Goal: Task Accomplishment & Management: Complete application form

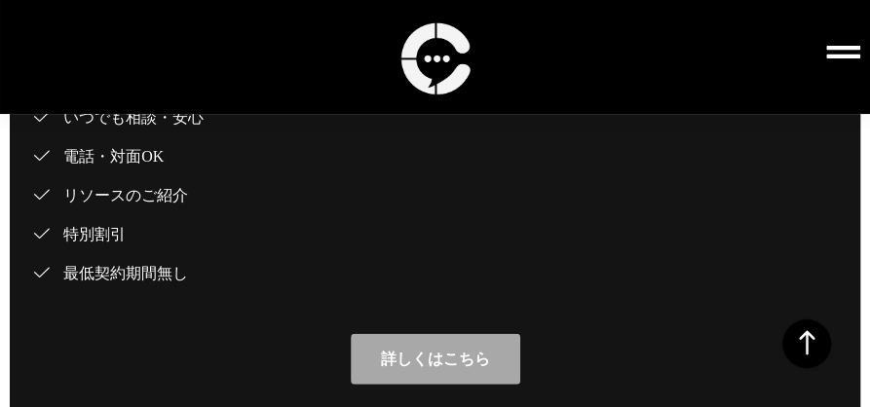
scroll to position [19954, 0]
click at [836, 50] on icon at bounding box center [843, 52] width 34 height 13
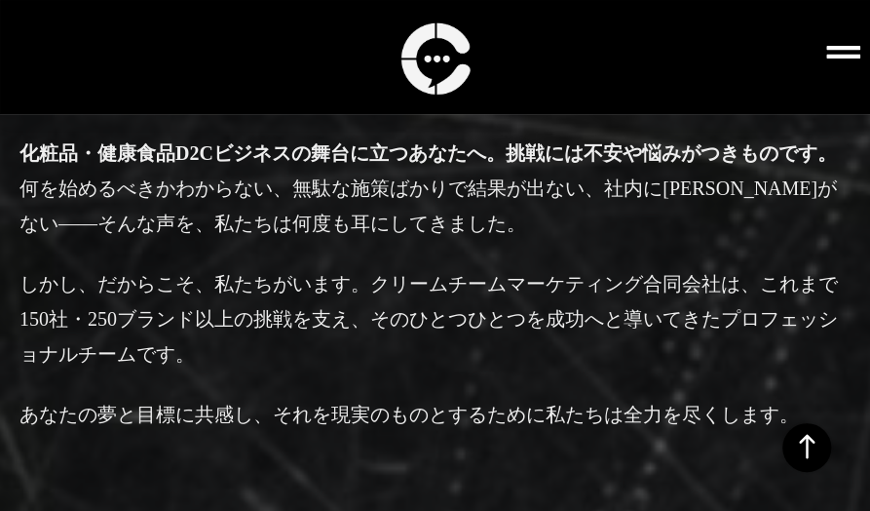
scroll to position [6591, 0]
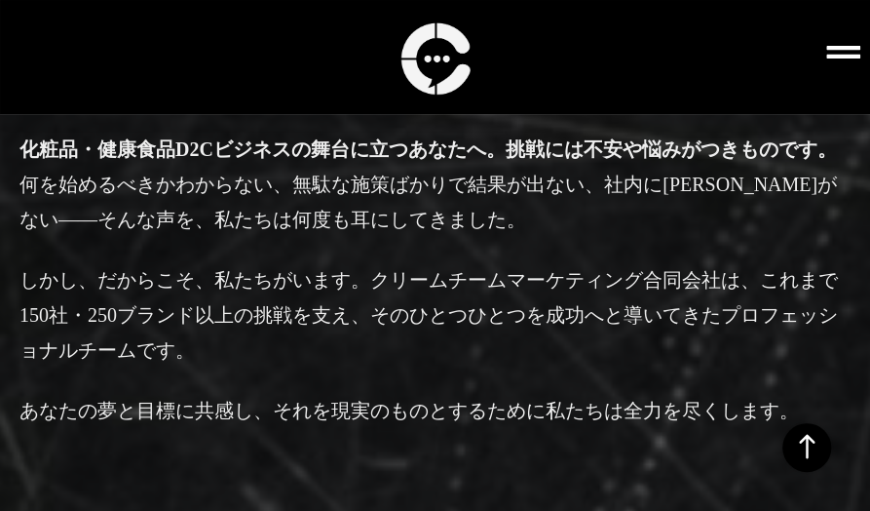
click at [828, 52] on icon at bounding box center [843, 52] width 34 height 34
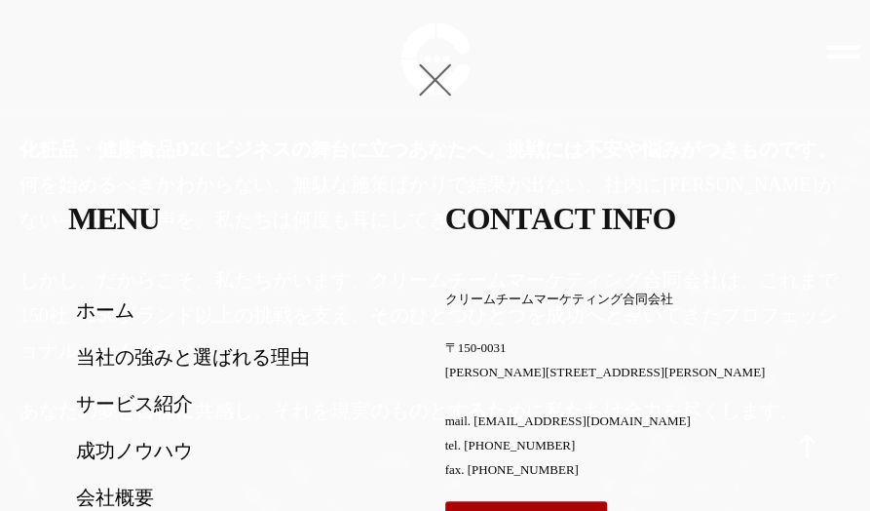
click at [737, 200] on h2 "C o n t a c t I n f o" at bounding box center [624, 224] width 358 height 48
click at [778, 299] on div "クリームチームマーケティング合同会社 〒150-0031 東京都渋谷区桜丘町15-14 フジビル40 7F mail. info@creamteam.jp t…" at bounding box center [624, 384] width 358 height 195
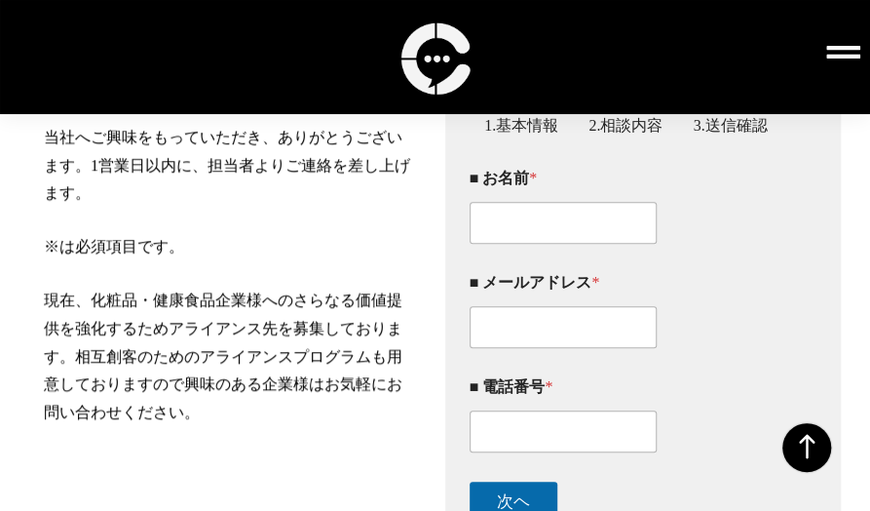
scroll to position [368, 0]
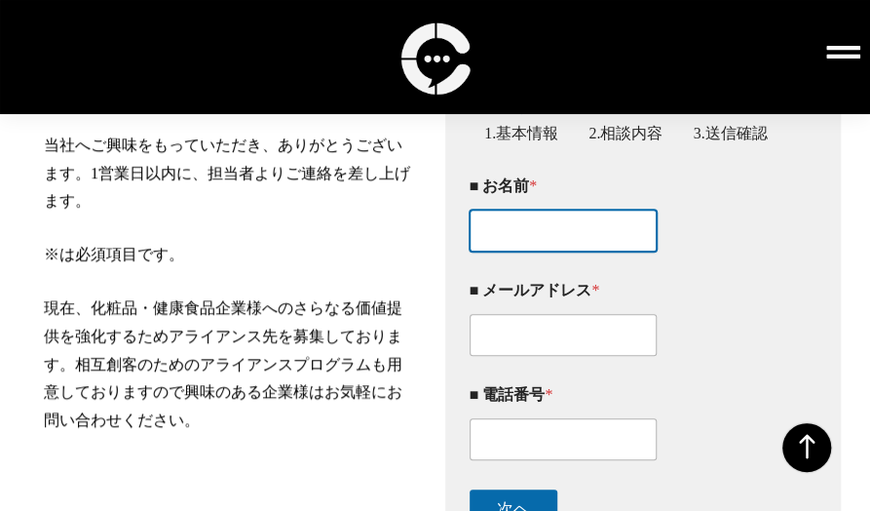
click at [516, 251] on input "■ お名前 *" at bounding box center [564, 231] width 188 height 42
paste input "[PERSON_NAME]ニコ"
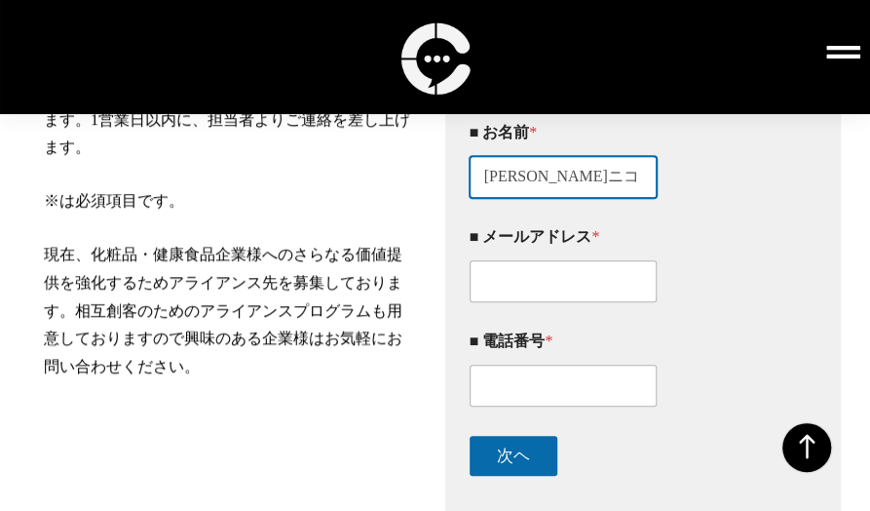
scroll to position [423, 0]
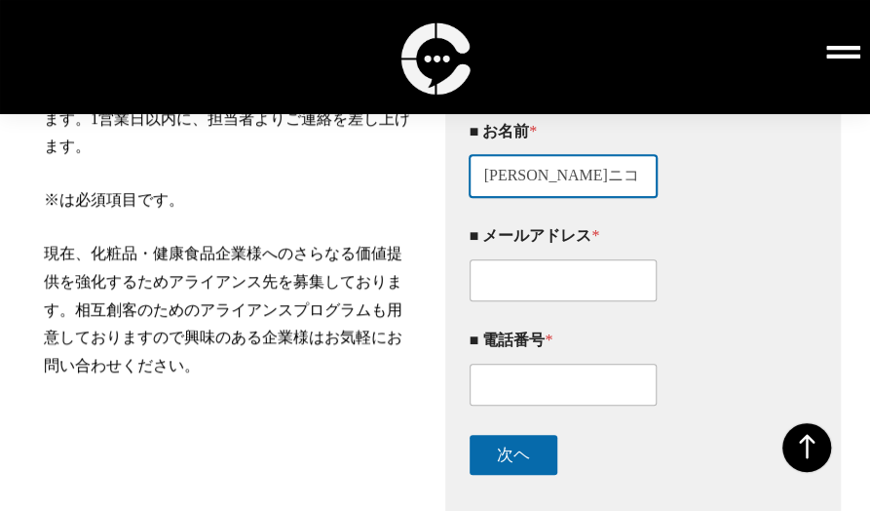
type input "[PERSON_NAME]ニコ"
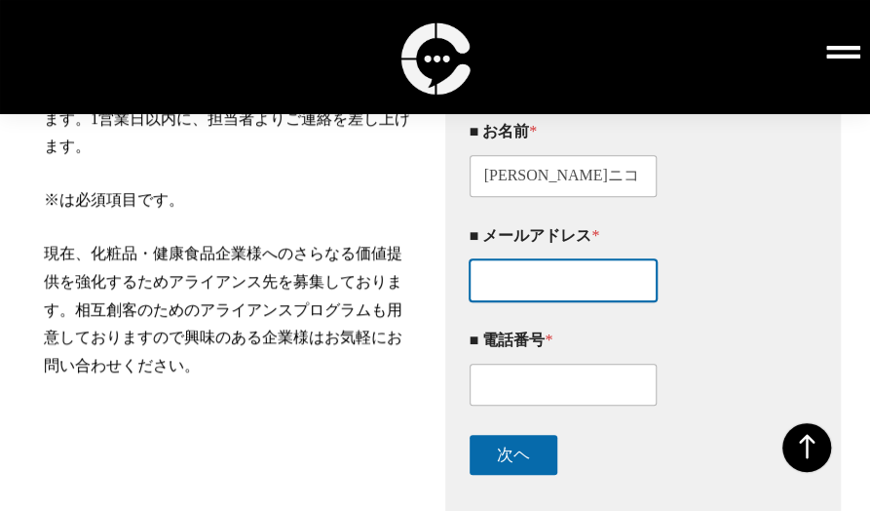
click at [533, 301] on input "■ メールアドレス *" at bounding box center [564, 280] width 188 height 42
click at [543, 301] on input "■ メールアドレス *" at bounding box center [564, 280] width 188 height 42
paste input "[EMAIL_ADDRESS][DOMAIN_NAME]"
type input "[EMAIL_ADDRESS][DOMAIN_NAME]"
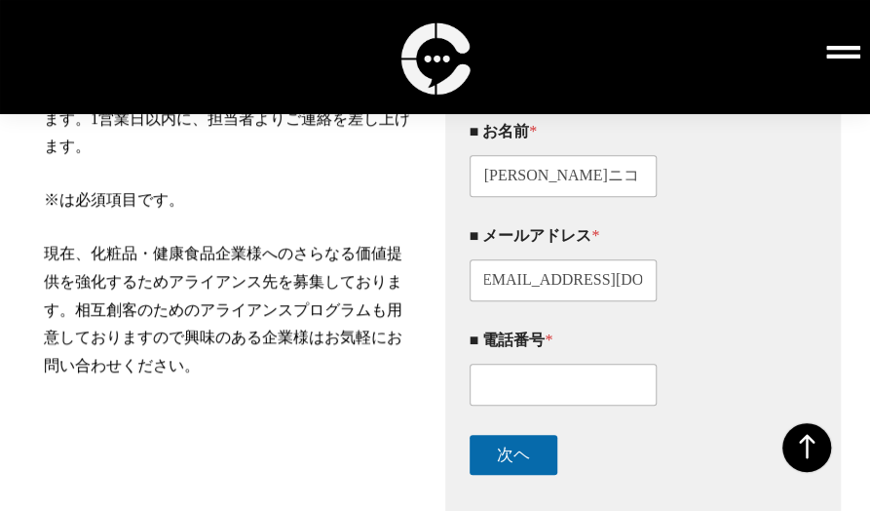
scroll to position [0, 0]
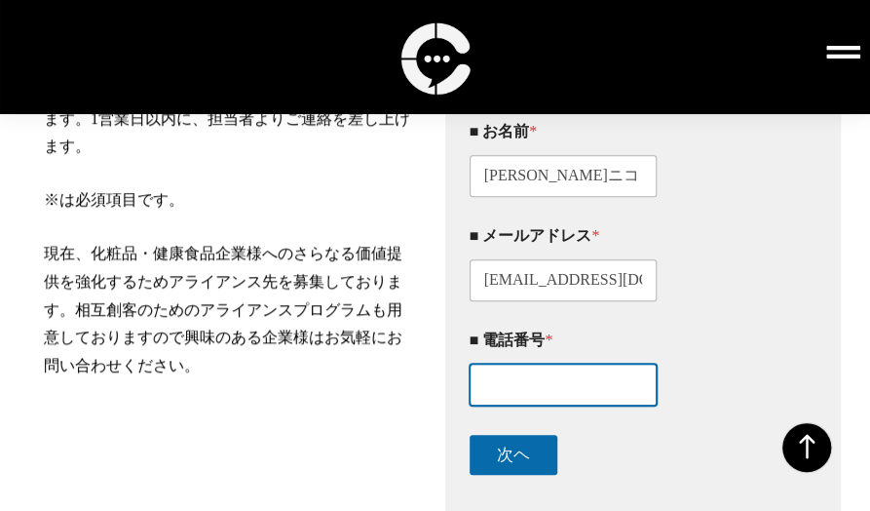
click at [573, 404] on input "■ 電話番号 *" at bounding box center [564, 384] width 188 height 42
paste input "0425082984"
type input "0425082984"
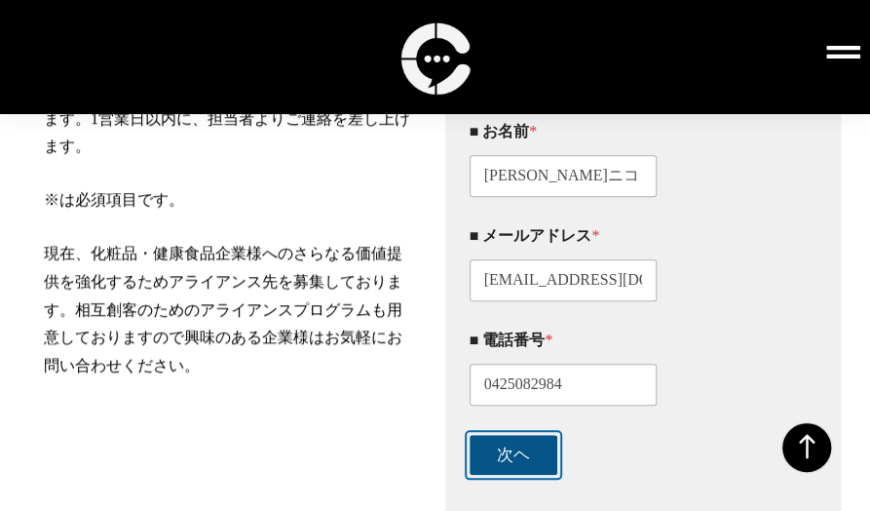
click at [489, 475] on button "次ヘ" at bounding box center [514, 455] width 88 height 40
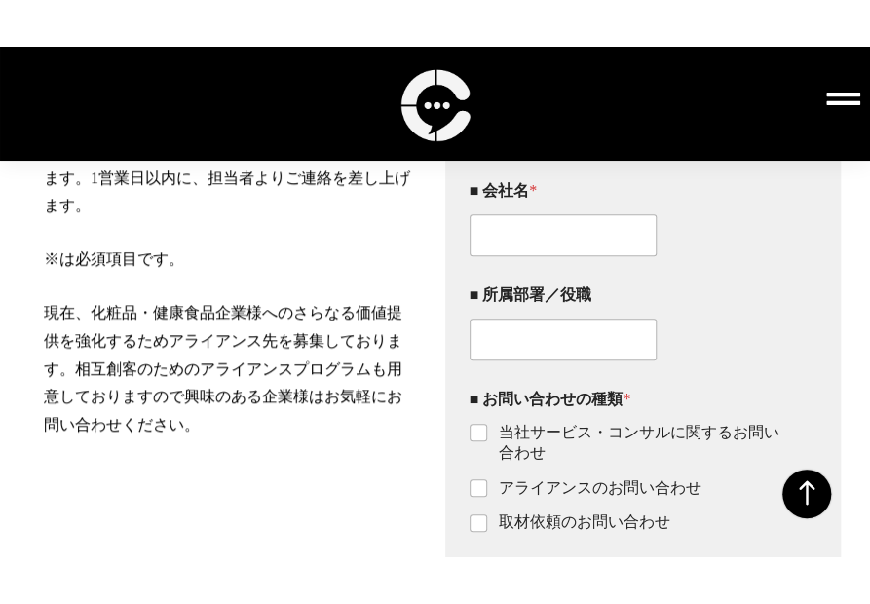
scroll to position [406, 0]
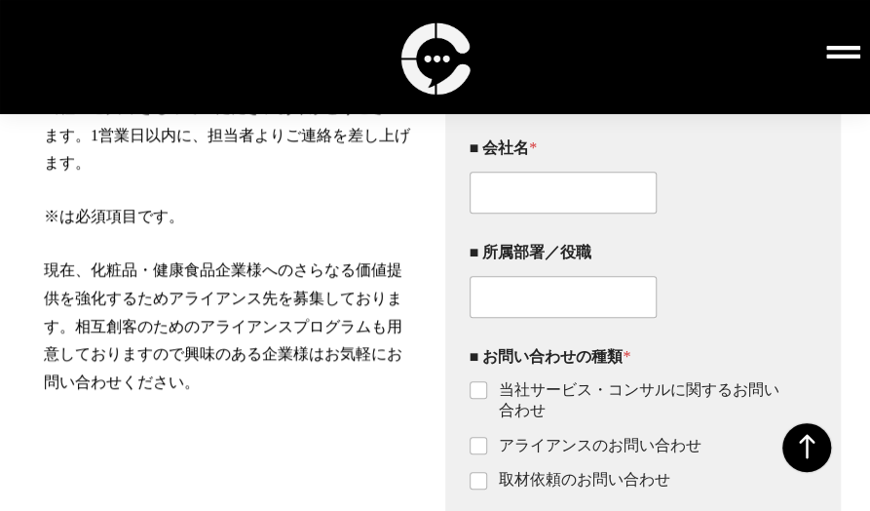
click at [775, 490] on ul "当社サービス・コンサルに関するお問い合わせ アライアンスのお問い合わせ 取材依頼のお問い合わせ" at bounding box center [627, 435] width 314 height 110
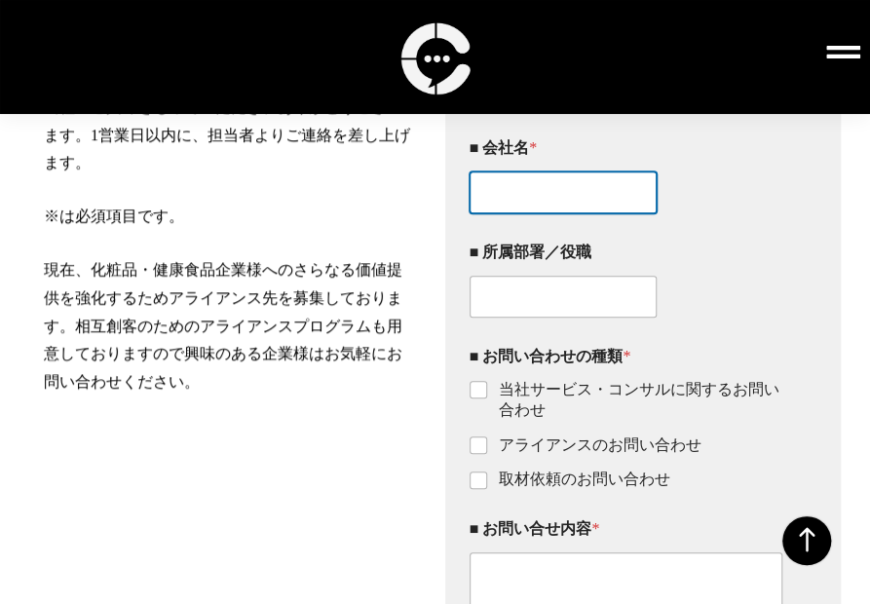
click at [540, 213] on input "■ 会社名 *" at bounding box center [564, 193] width 188 height 42
paste input "mmmm株式会社"
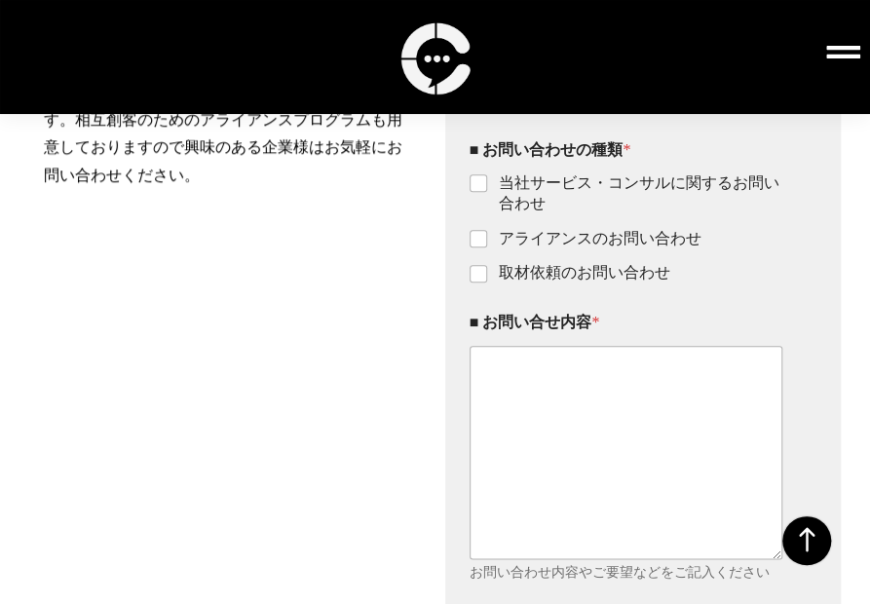
scroll to position [614, 0]
type input "mmmm株式会社"
